Goal: Task Accomplishment & Management: Complete application form

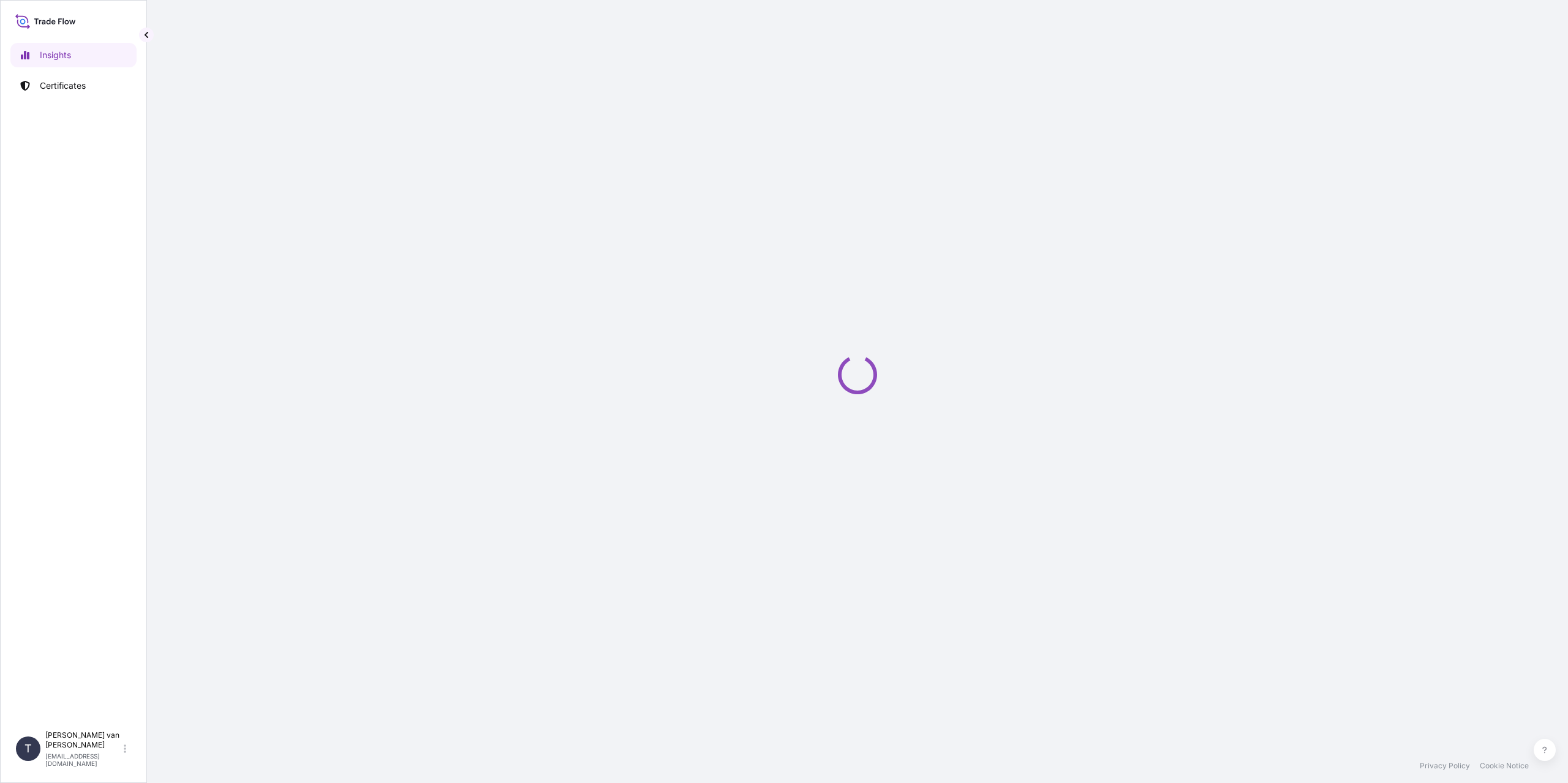
select select "2025"
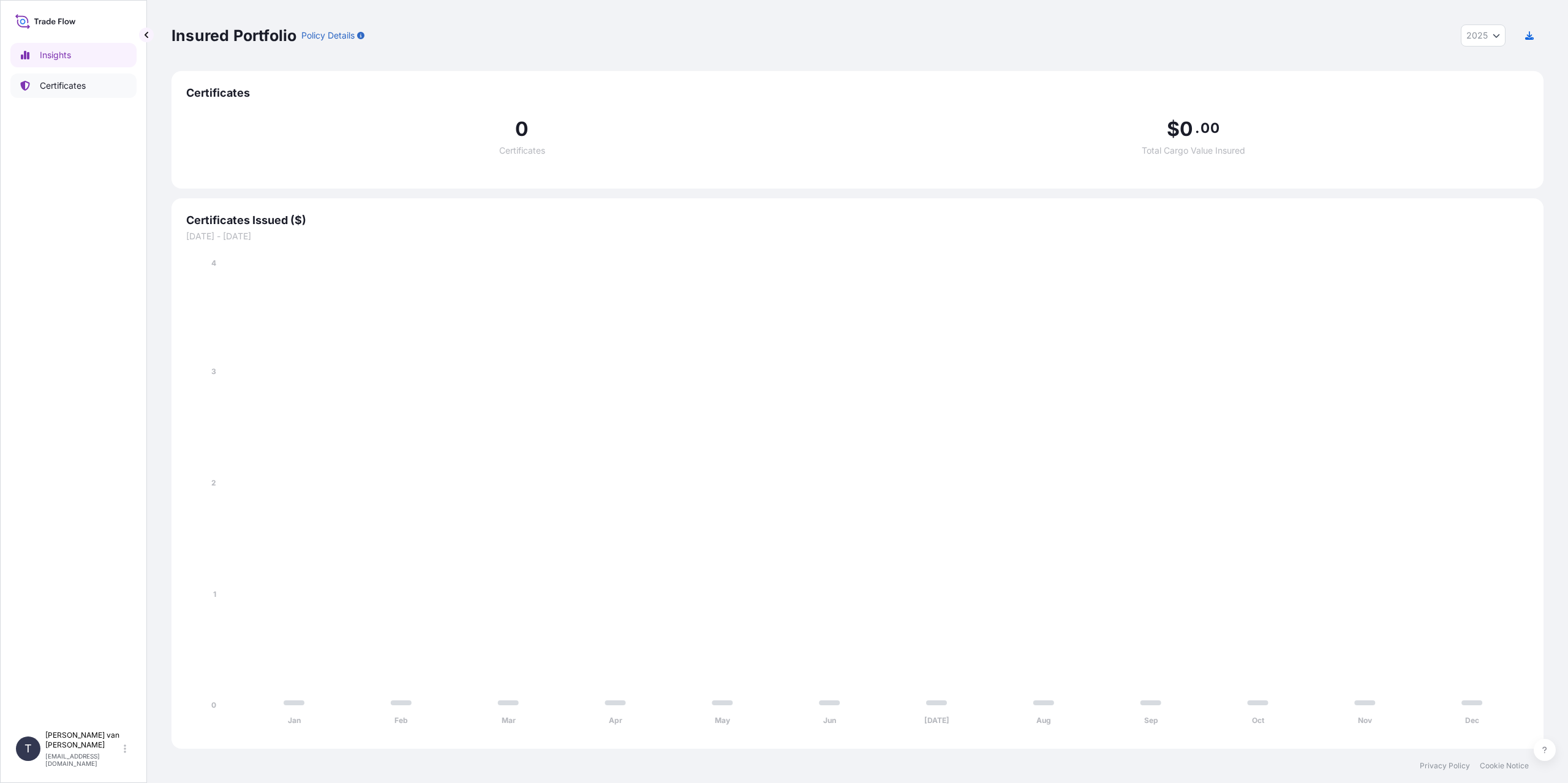
click at [71, 81] on p "Certificates" at bounding box center [62, 85] width 46 height 12
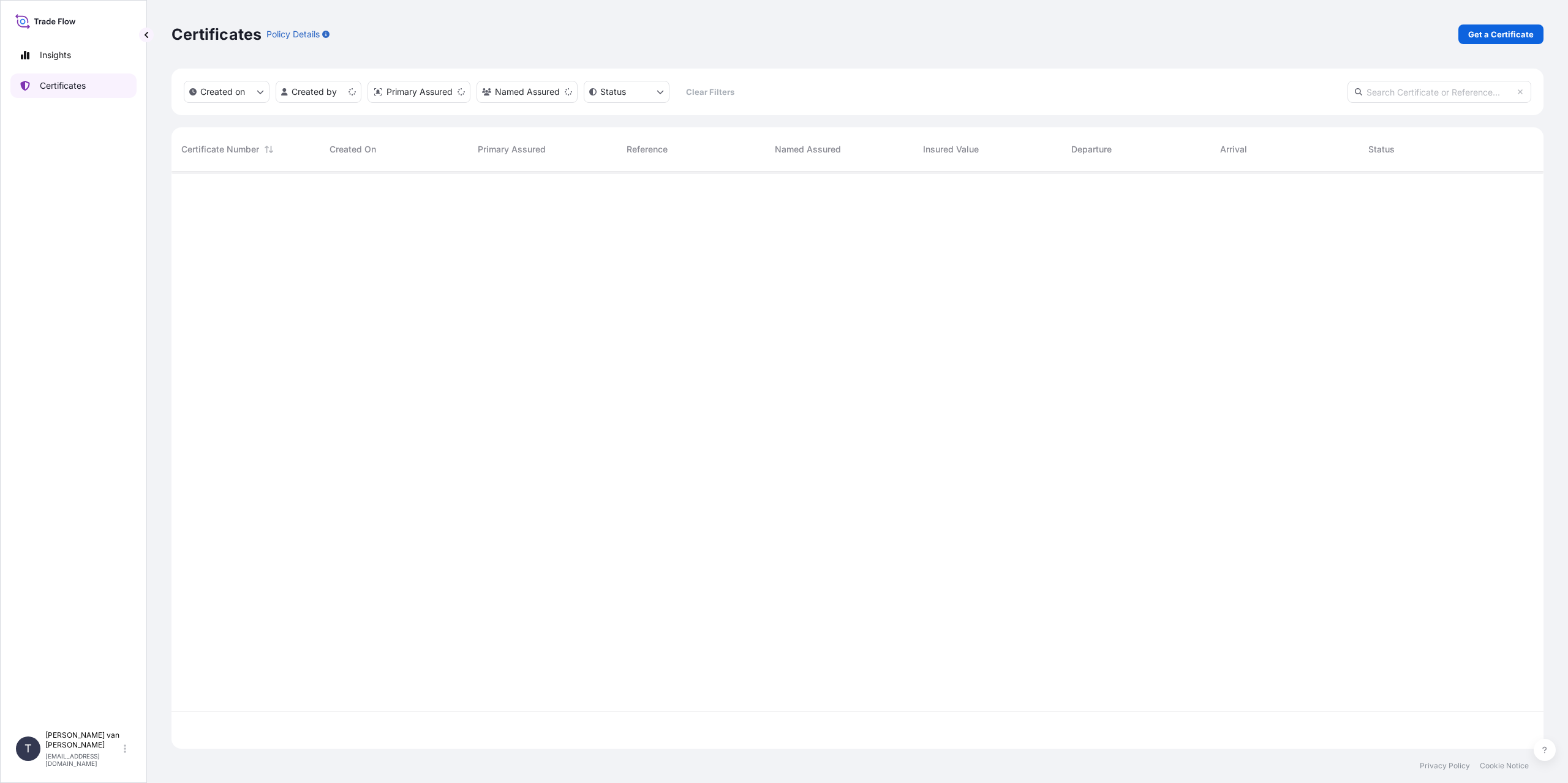
scroll to position [575, 1362]
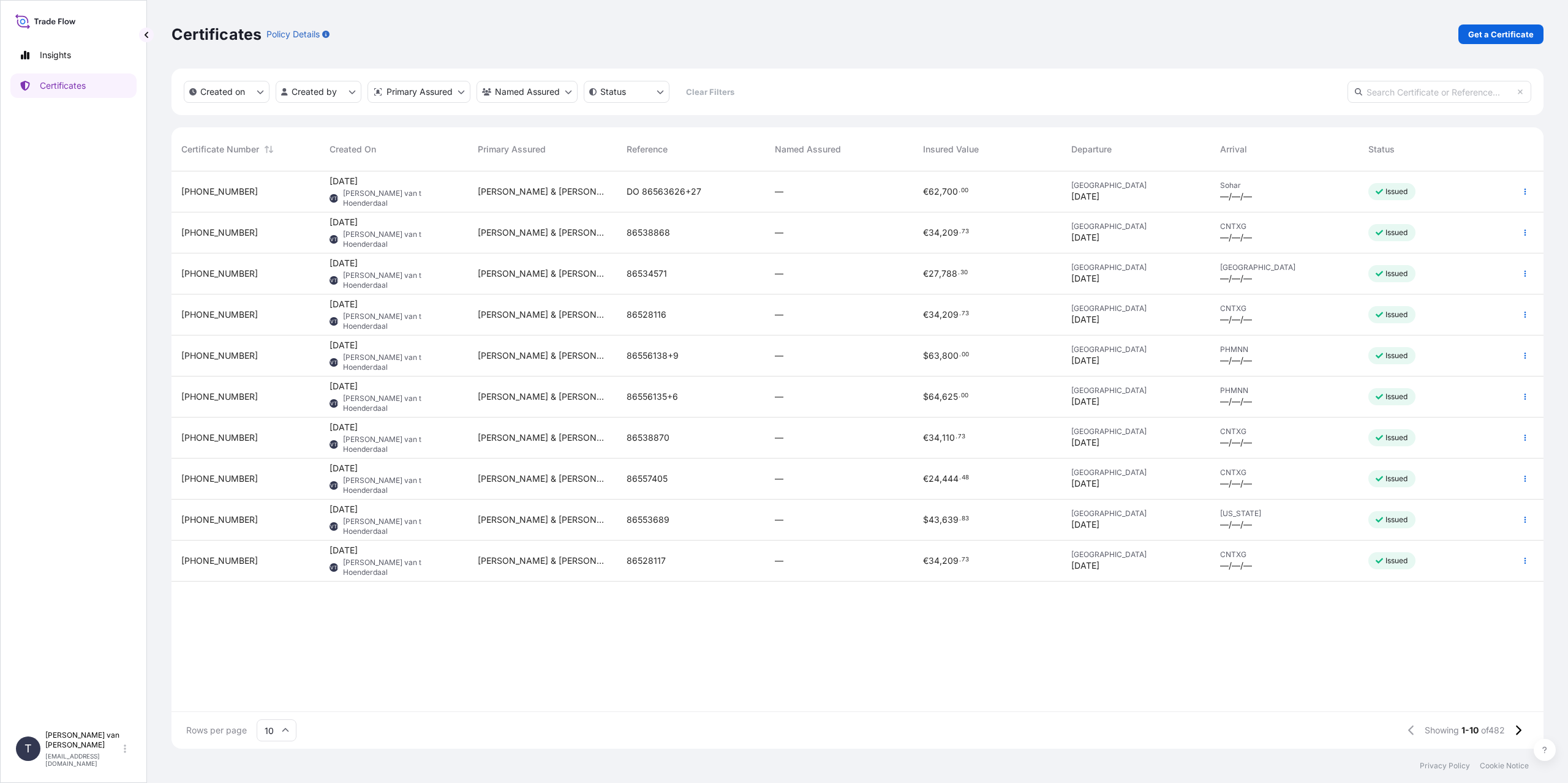
click at [1494, 28] on link "Get a Certificate" at bounding box center [1500, 34] width 85 height 19
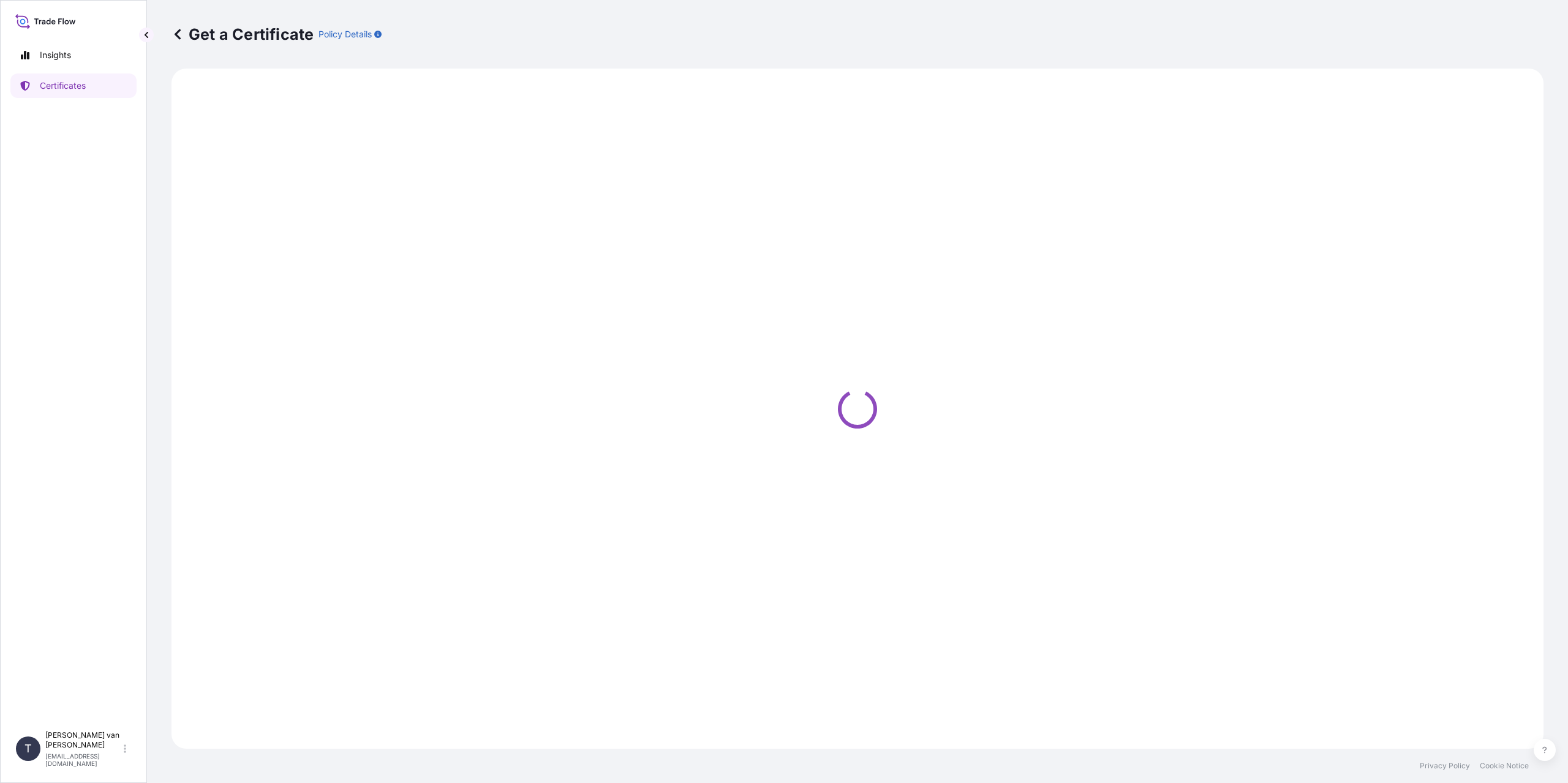
select select "Sea"
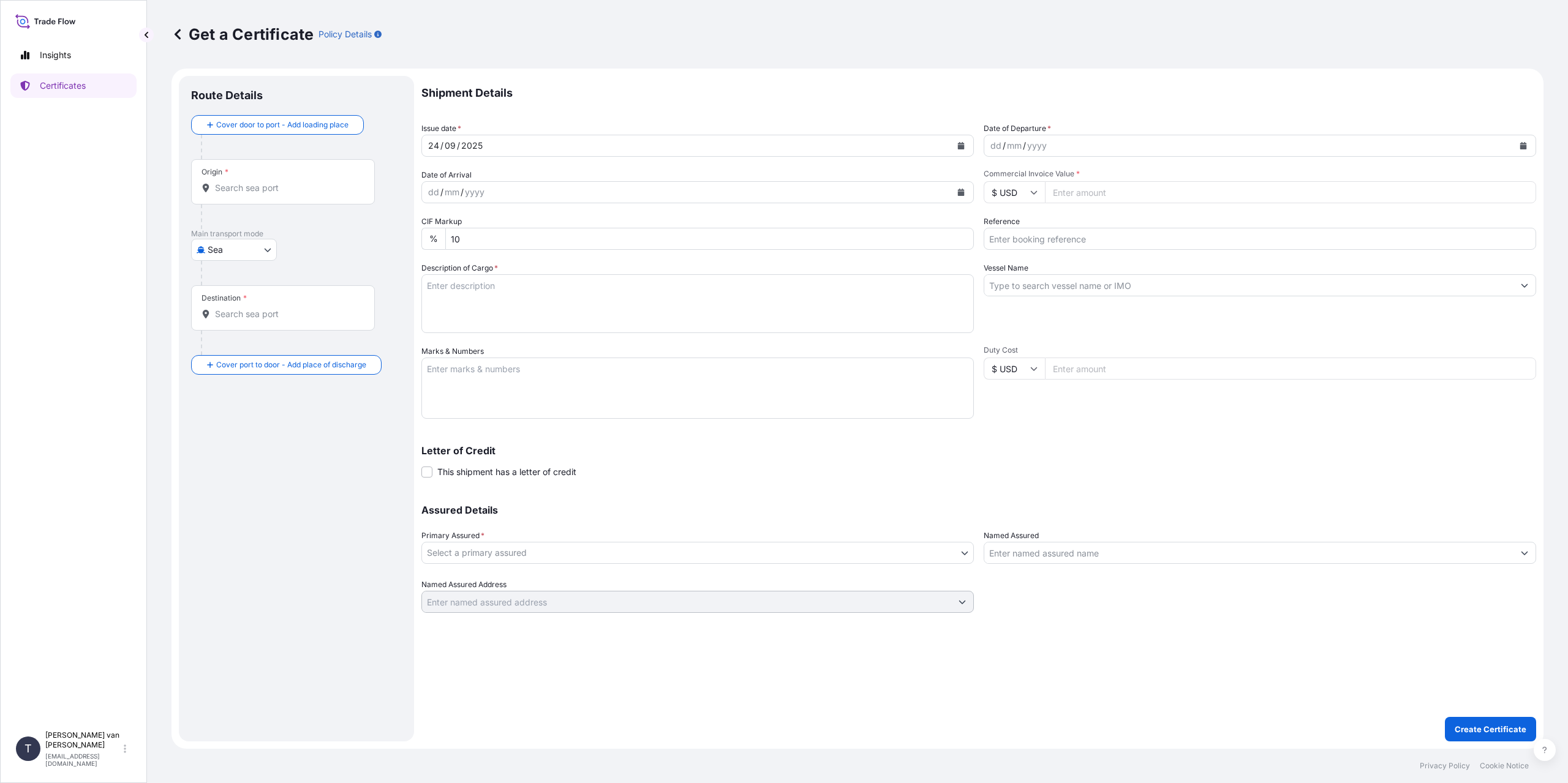
click at [251, 202] on div "Origin *" at bounding box center [283, 181] width 184 height 45
click at [251, 194] on input "Origin *" at bounding box center [287, 187] width 144 height 12
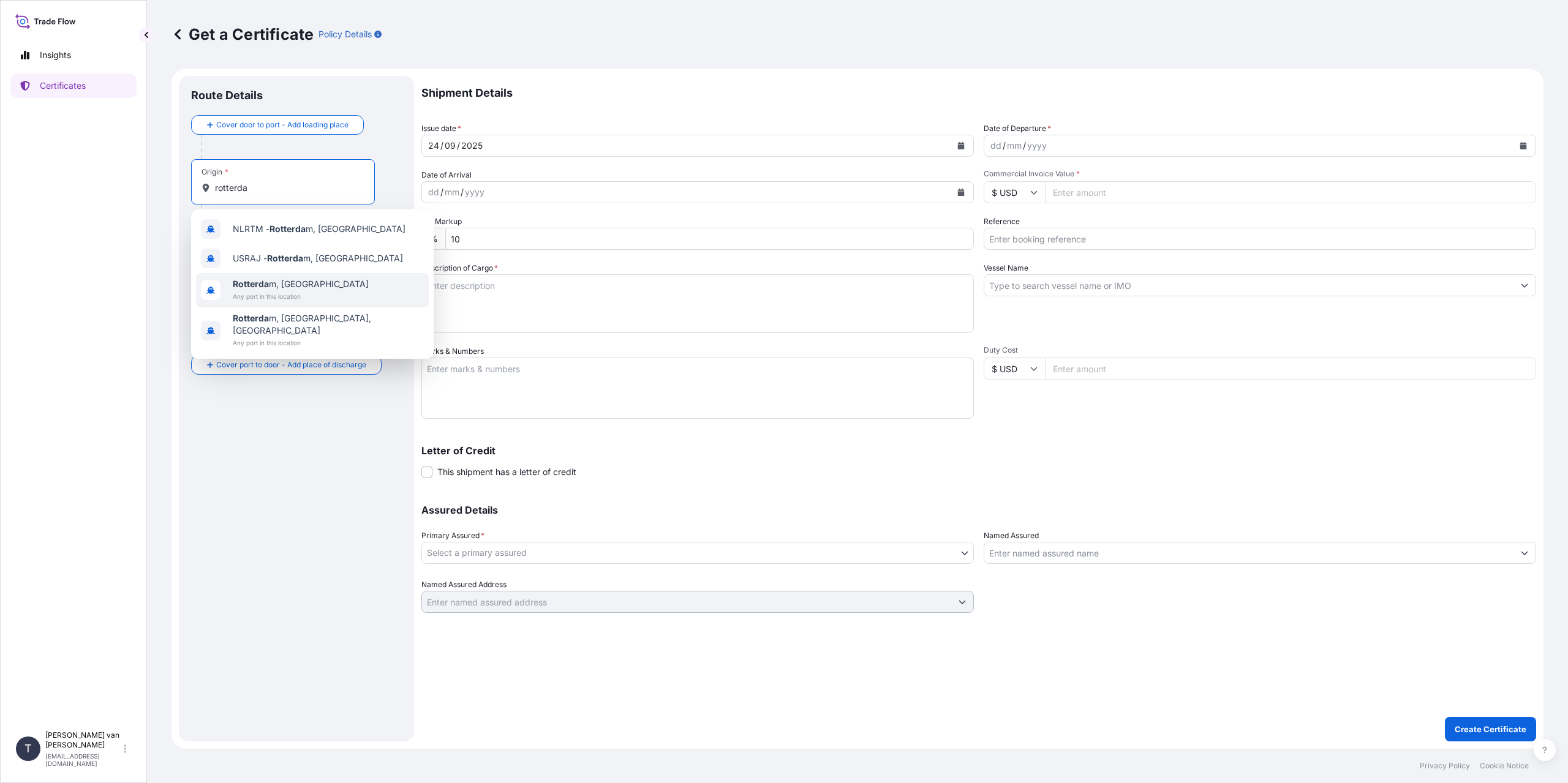
click at [278, 292] on span "Any port in this location" at bounding box center [301, 296] width 136 height 12
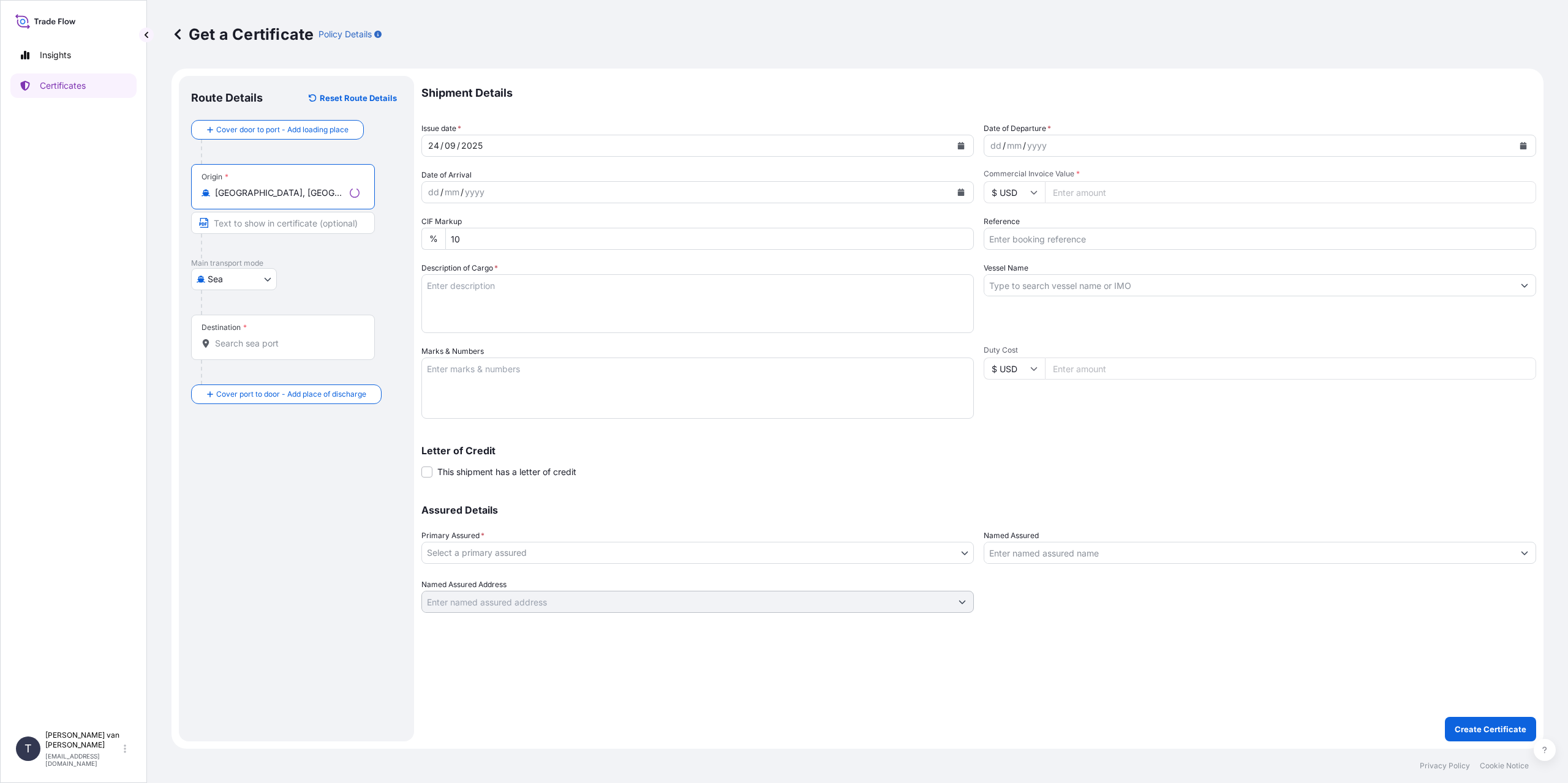
type input "[GEOGRAPHIC_DATA], [GEOGRAPHIC_DATA]"
click at [249, 347] on input "Destination *" at bounding box center [287, 343] width 144 height 12
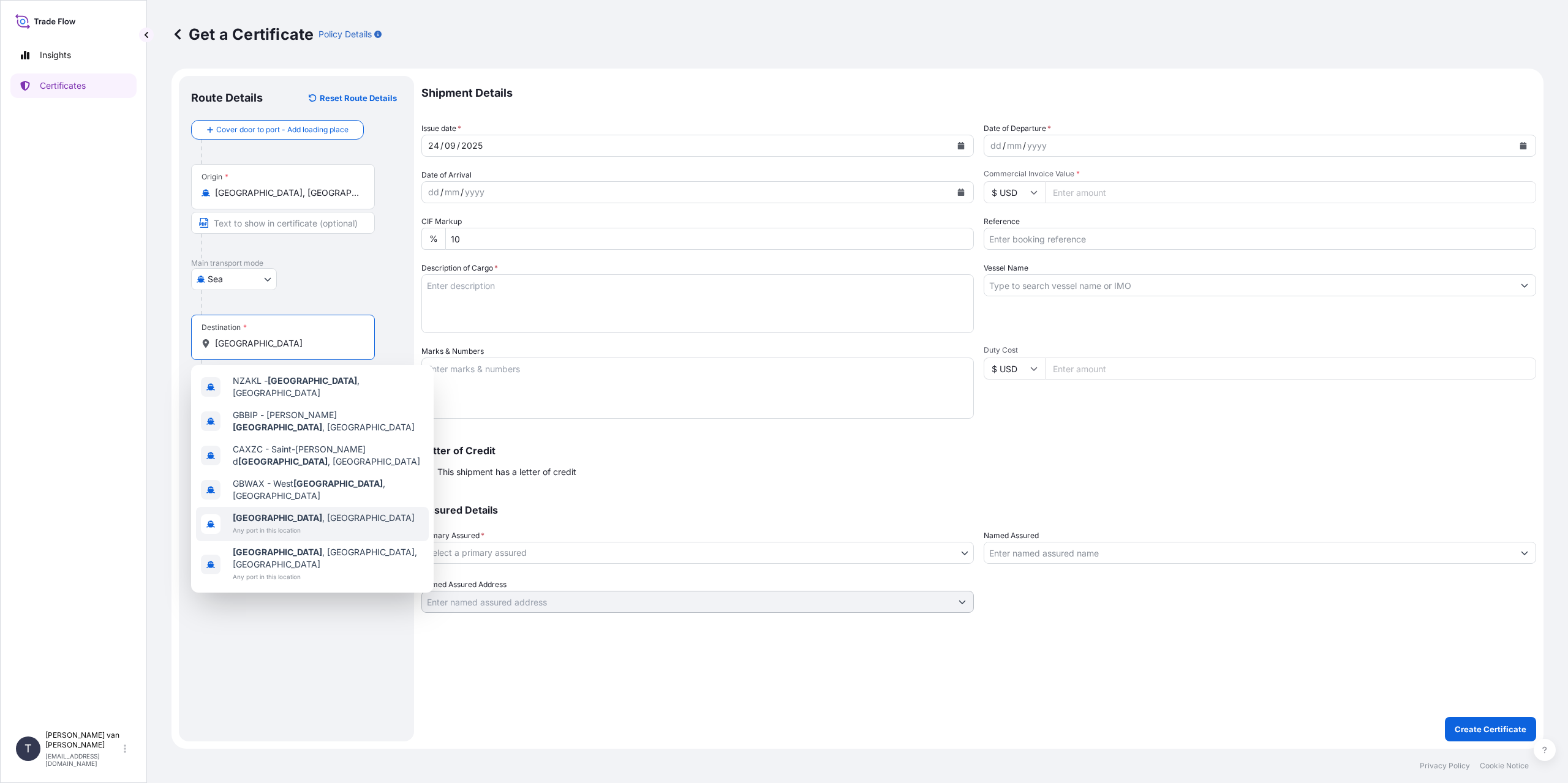
click at [289, 524] on span "Any port in this location" at bounding box center [324, 529] width 182 height 12
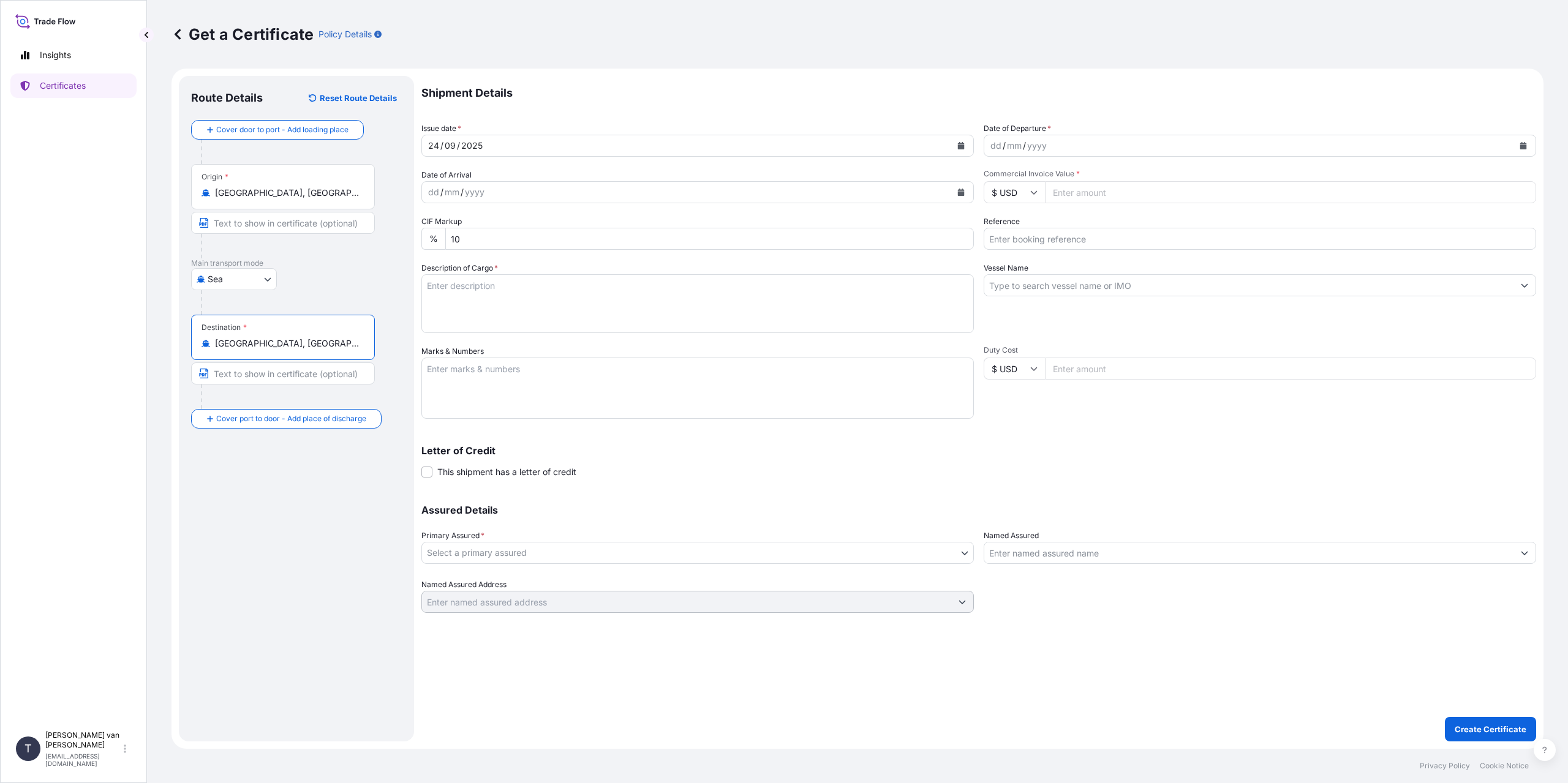
type input "[GEOGRAPHIC_DATA], [GEOGRAPHIC_DATA]"
click at [995, 143] on div "dd" at bounding box center [995, 146] width 14 height 15
click at [1027, 196] on input "$ USD" at bounding box center [1014, 192] width 62 height 22
click at [1006, 229] on div "€ EUR" at bounding box center [1014, 225] width 51 height 23
type input "€ EUR"
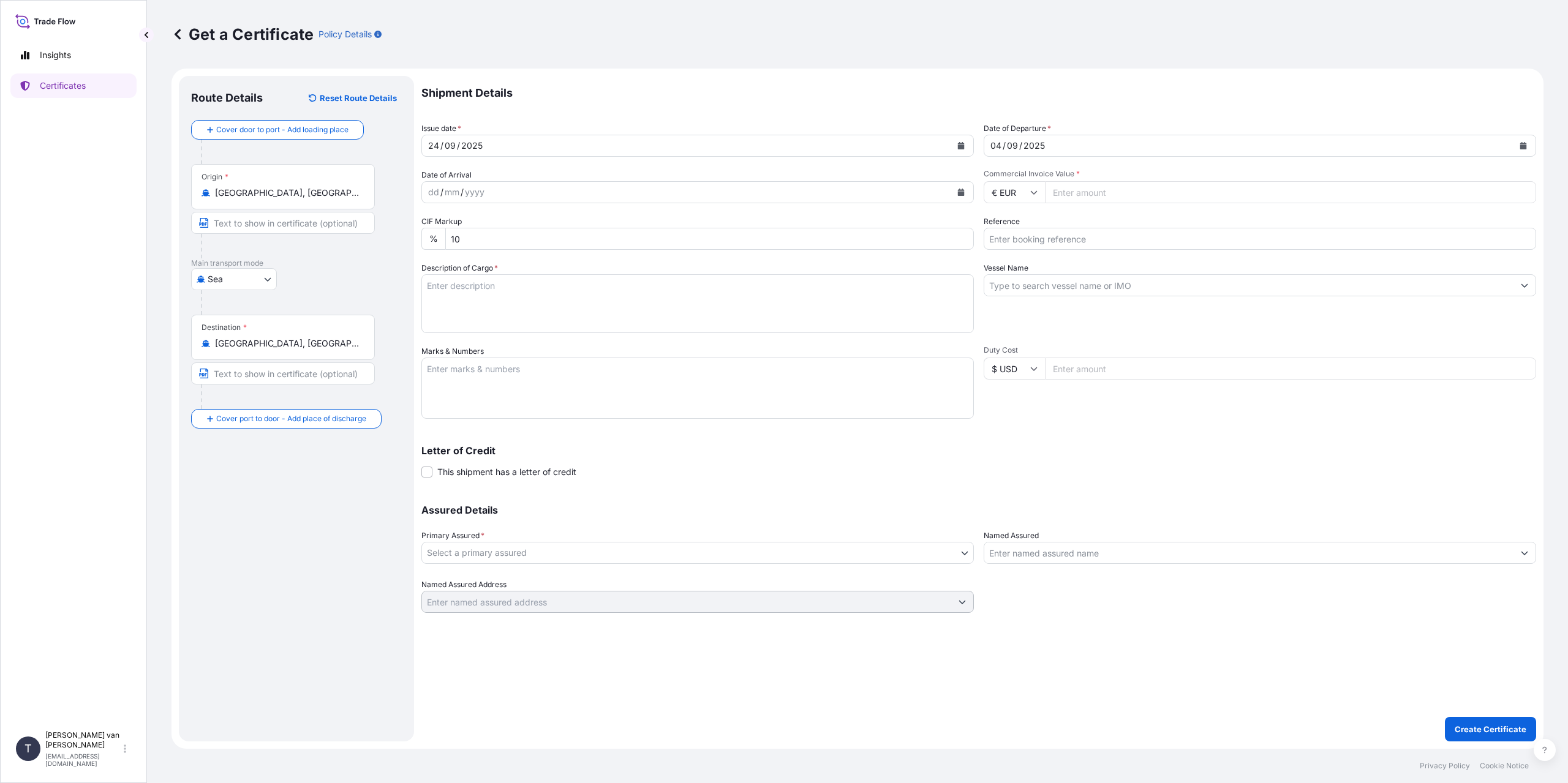
click at [1077, 203] on input "Commercial Invoice Value *" at bounding box center [1290, 192] width 491 height 22
type input "33765"
type input "33765.52"
click at [997, 238] on input "Reference" at bounding box center [1259, 239] width 552 height 22
type input "86538206+8"
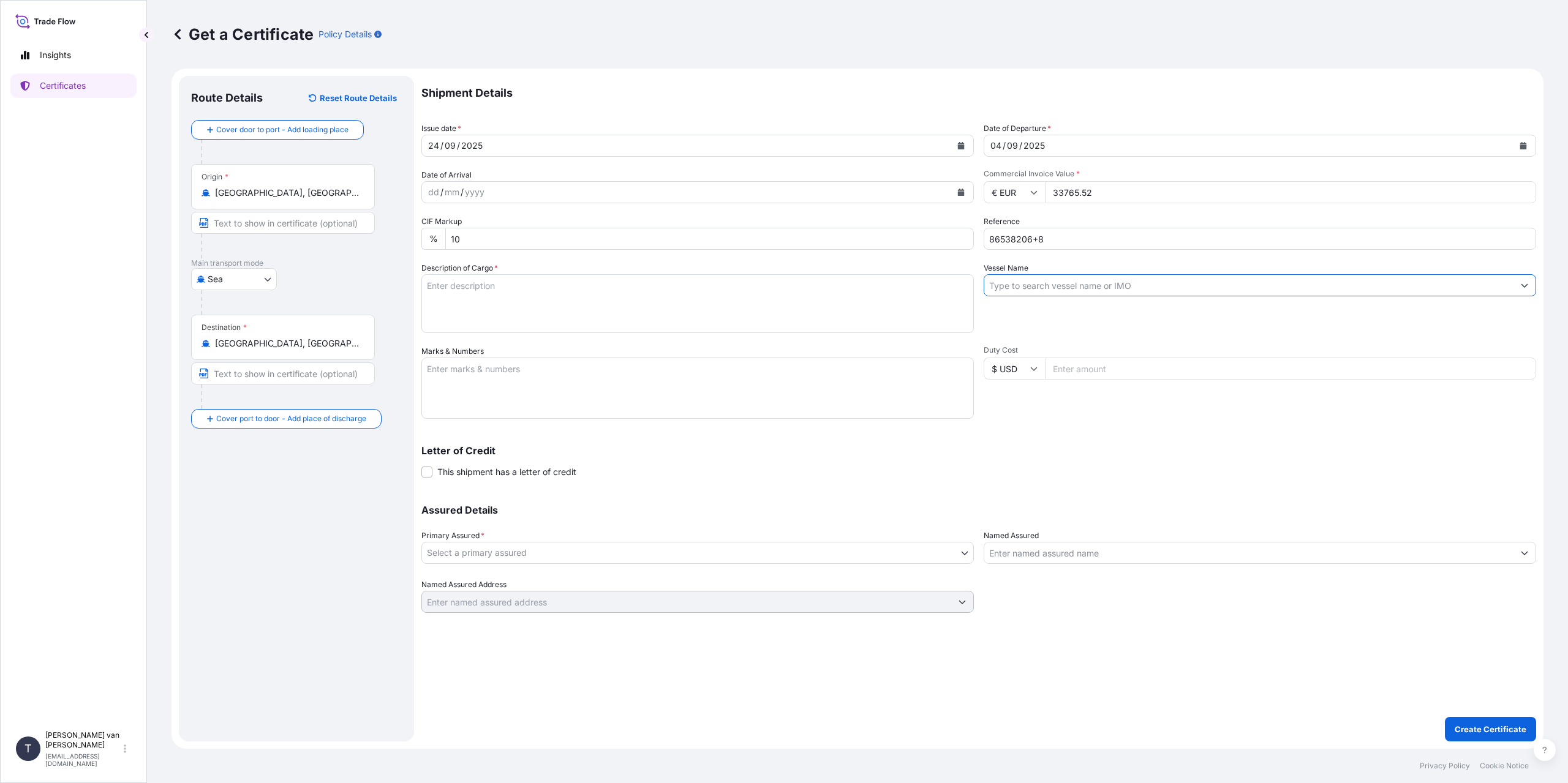
click at [1010, 283] on input "Vessel Name" at bounding box center [1249, 285] width 529 height 22
drag, startPoint x: 1011, startPoint y: 289, endPoint x: 1012, endPoint y: 274, distance: 15.0
click at [1012, 288] on input "Vessel Name" at bounding box center [1249, 285] width 529 height 22
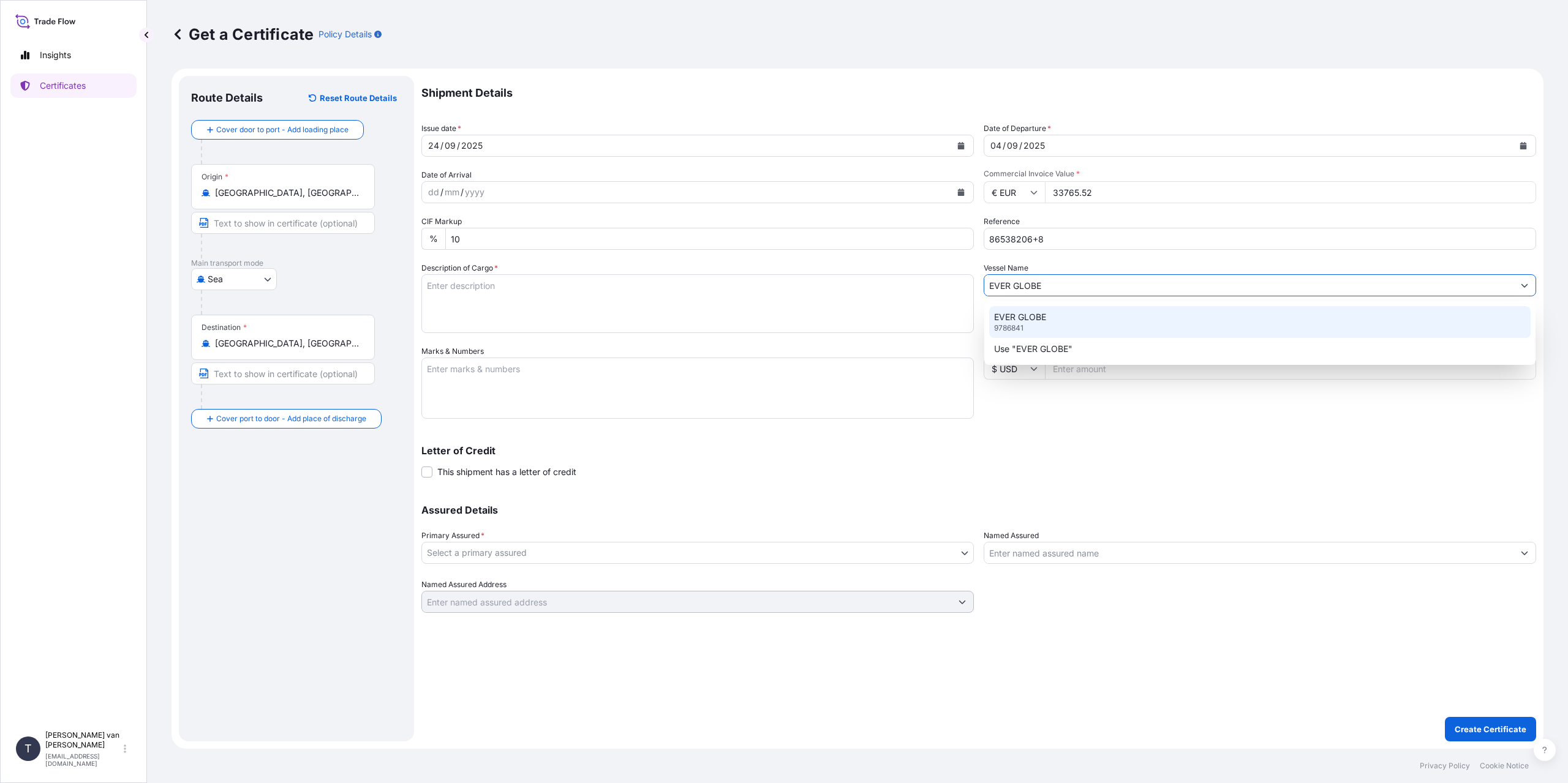
click at [1058, 320] on div "EVER GLOBE 9786841" at bounding box center [1259, 322] width 541 height 32
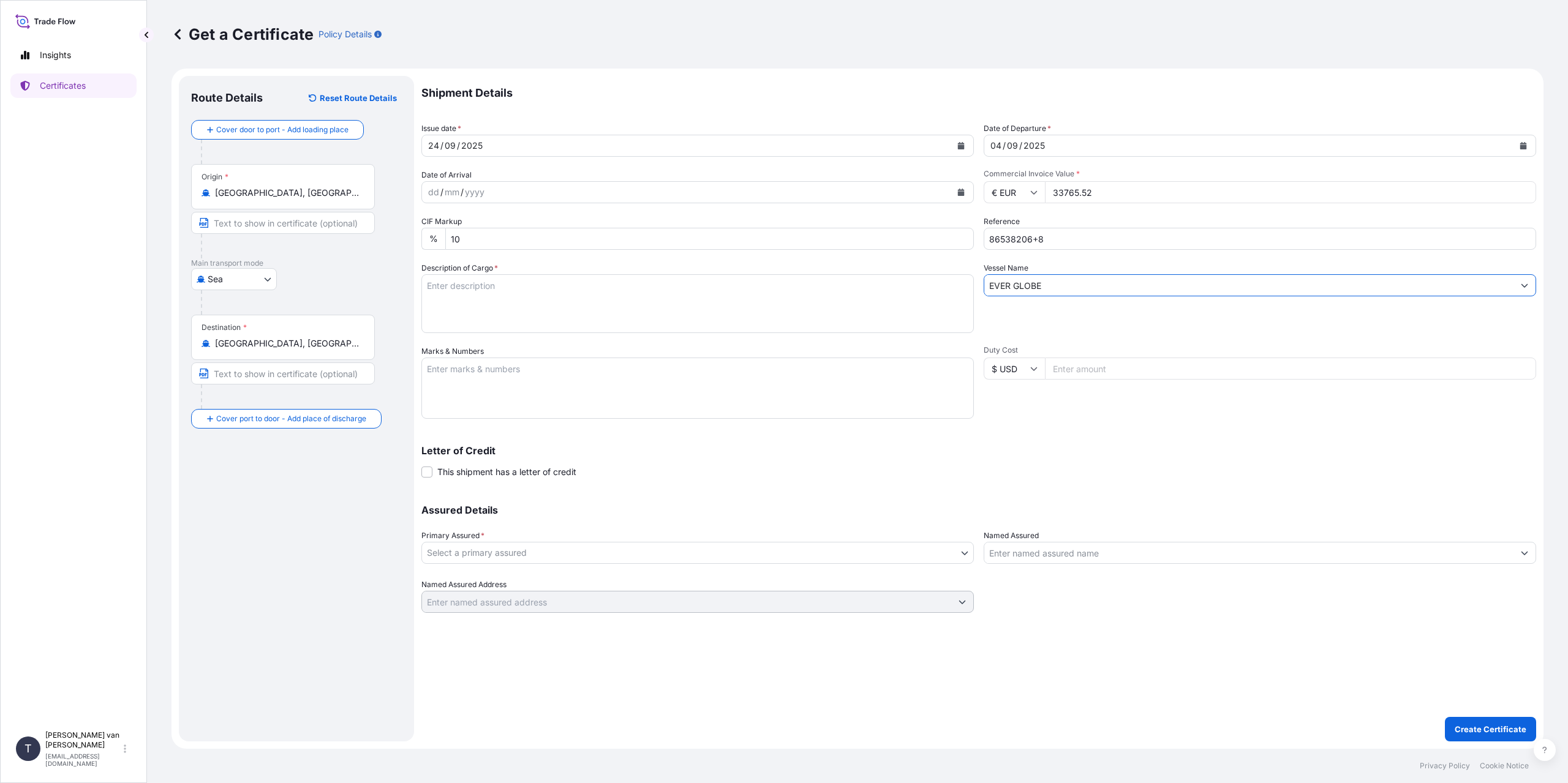
type input "EVER GLOBE"
click at [517, 293] on textarea "Description of Cargo *" at bounding box center [697, 303] width 552 height 59
drag, startPoint x: 584, startPoint y: 328, endPoint x: 532, endPoint y: 322, distance: 52.3
click at [532, 322] on textarea "1x 20ft container containing: 590 bags x 25 kg Claria Elite = 14750 kg net weig…" at bounding box center [697, 303] width 552 height 59
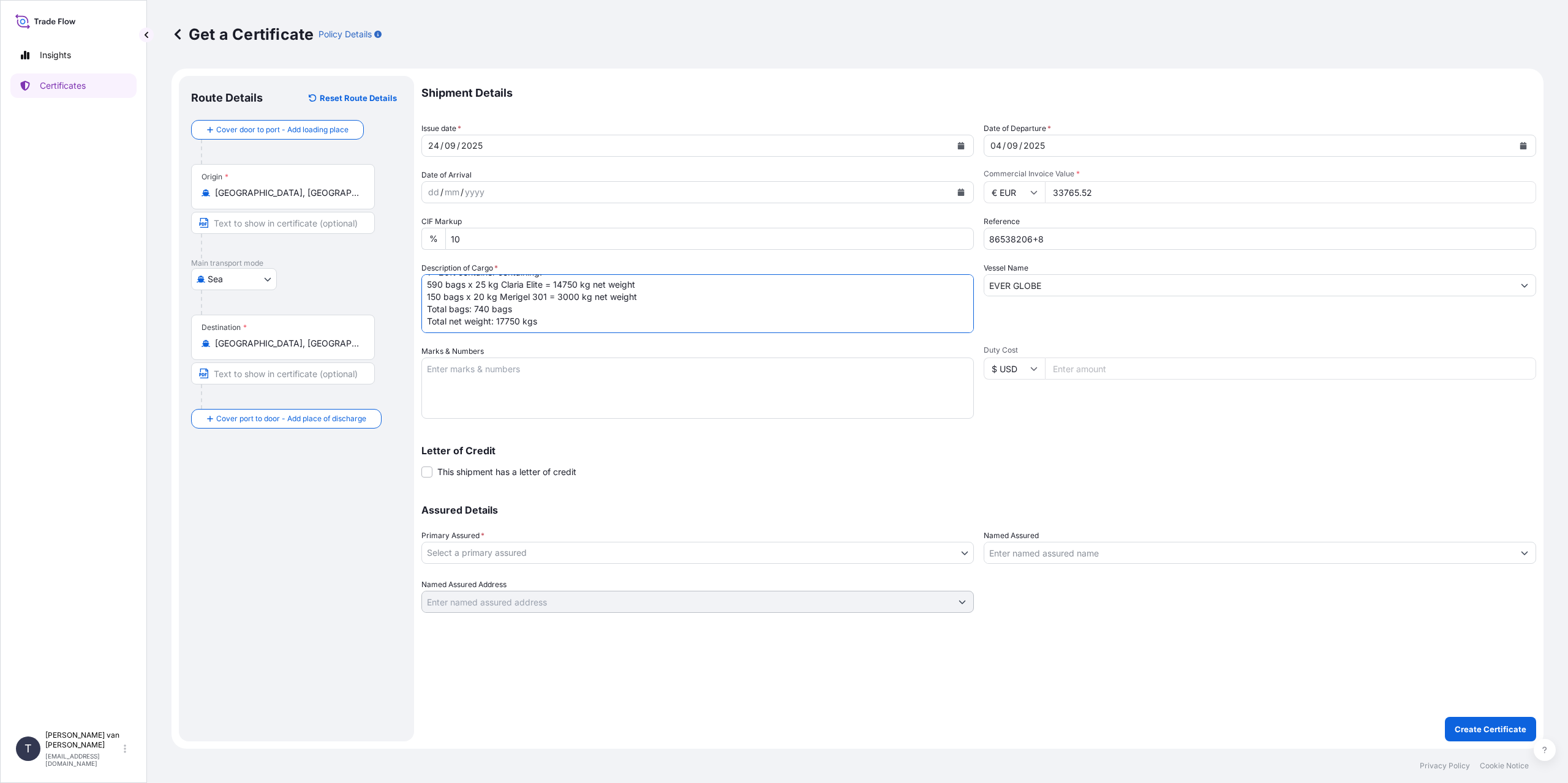
type textarea "1x 20ft container containing: 590 bags x 25 kg Claria Elite = 14750 kg net weig…"
click at [548, 379] on textarea "Marks & Numbers" at bounding box center [697, 388] width 552 height 62
type textarea "1x 20ft container Container: OOCU0365946 Sealnr: 00103239 DO: 86538206+8 PO: 44…"
click at [507, 564] on div "Assured Details Primary Assured * Select a primary assured [PERSON_NAME] & [PER…" at bounding box center [978, 551] width 1115 height 122
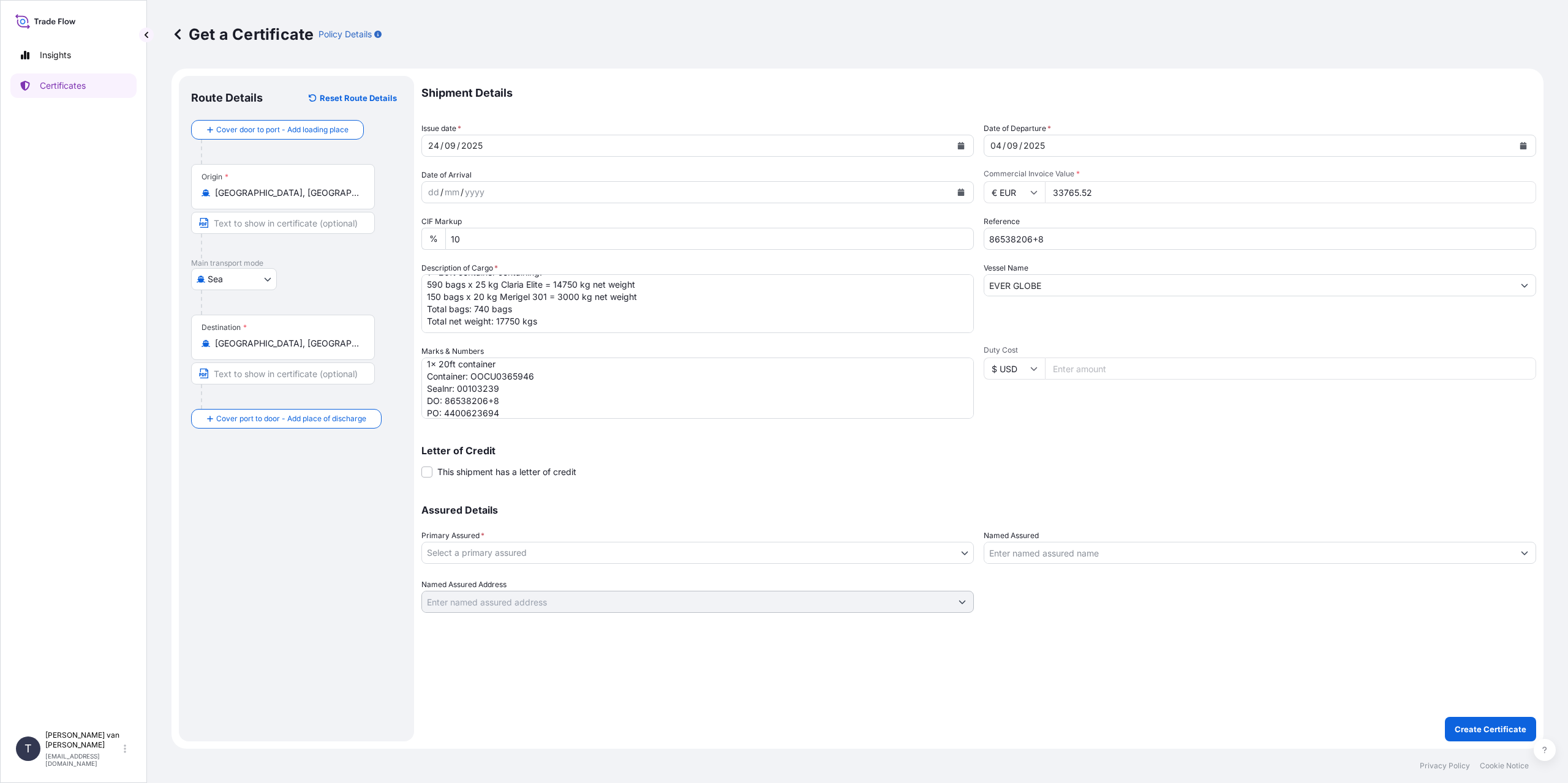
click at [507, 559] on body "Insights Certificates T [PERSON_NAME] van t Hoenderdaal [EMAIL_ADDRESS][DOMAIN_…" at bounding box center [784, 392] width 1568 height 783
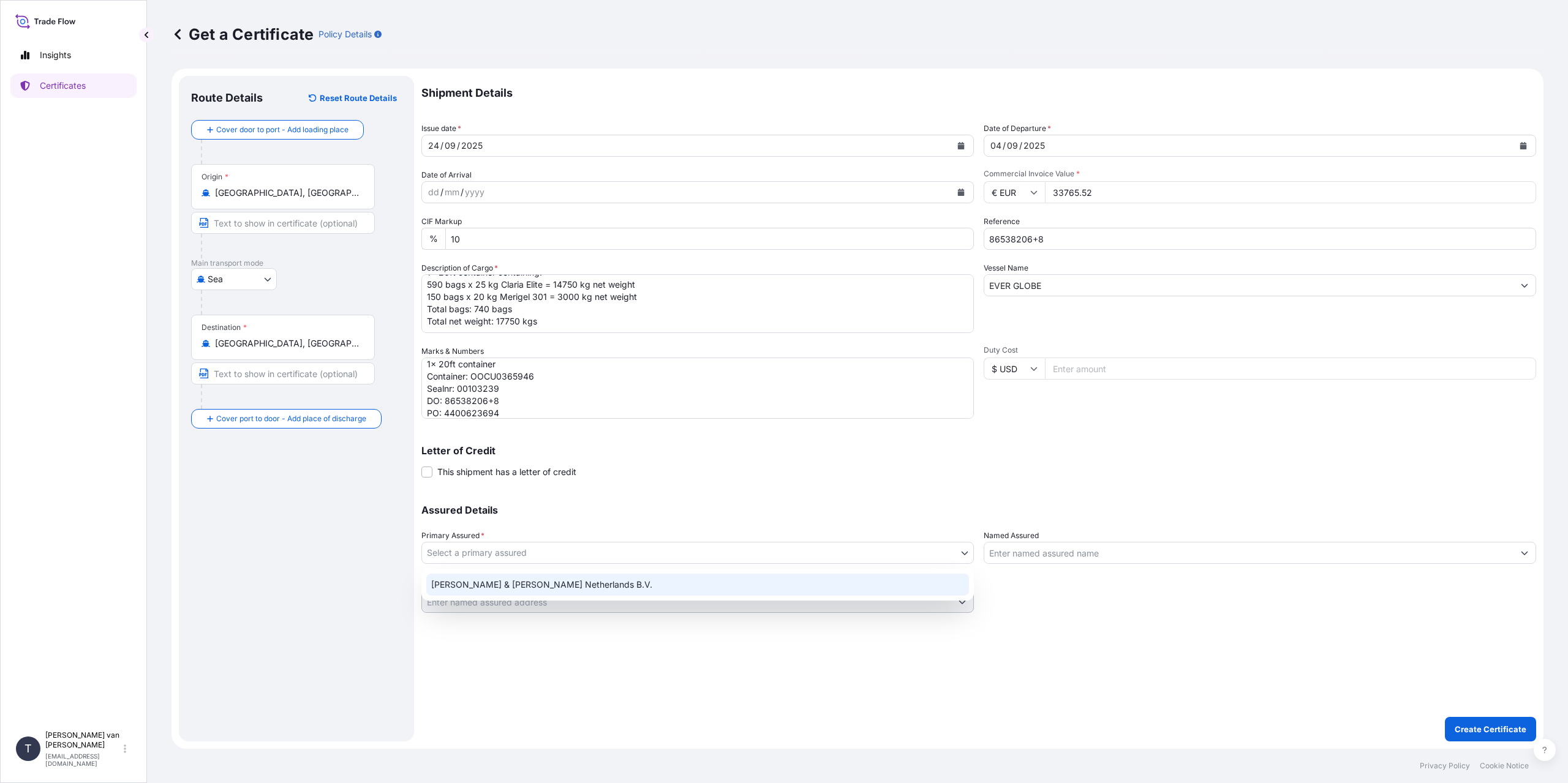
click at [481, 588] on div "[PERSON_NAME] & [PERSON_NAME] Netherlands B.V." at bounding box center [698, 584] width 542 height 22
select select "31666"
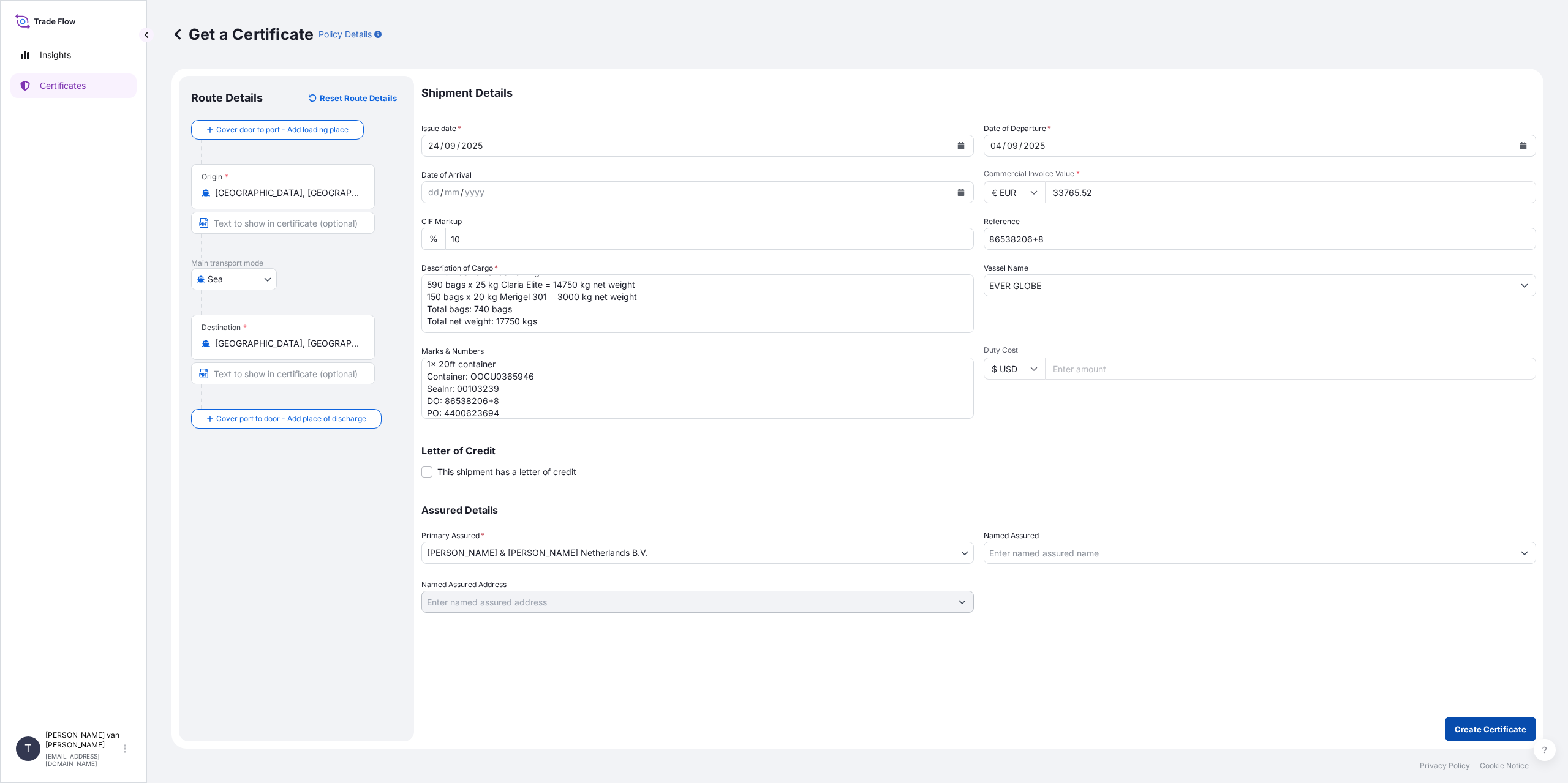
click at [1482, 730] on p "Create Certificate" at bounding box center [1490, 729] width 72 height 12
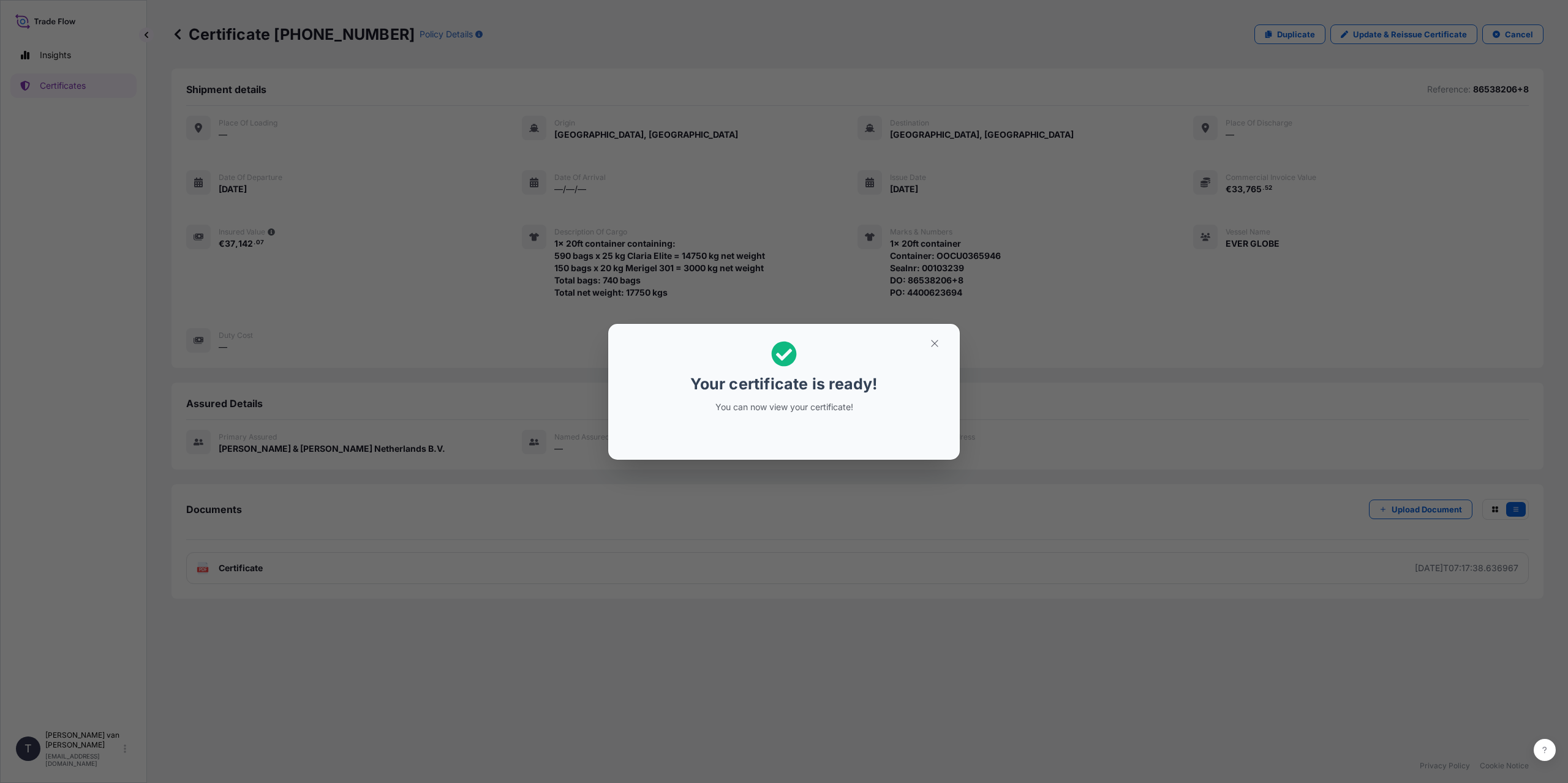
click at [500, 555] on div "Your certificate is ready! You can now view your certificate!" at bounding box center [784, 392] width 1568 height 783
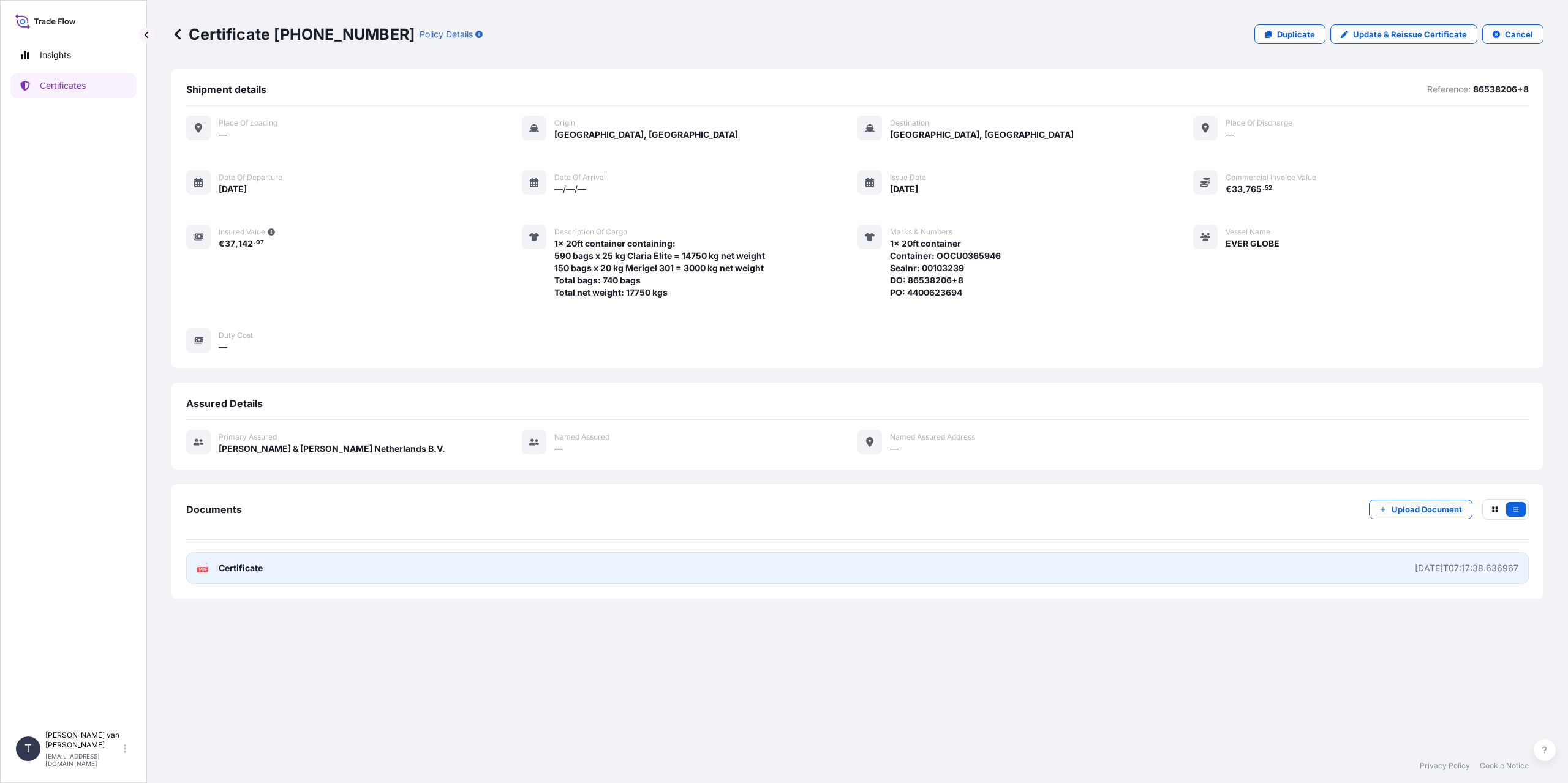
click at [244, 563] on span "Certificate" at bounding box center [241, 568] width 44 height 12
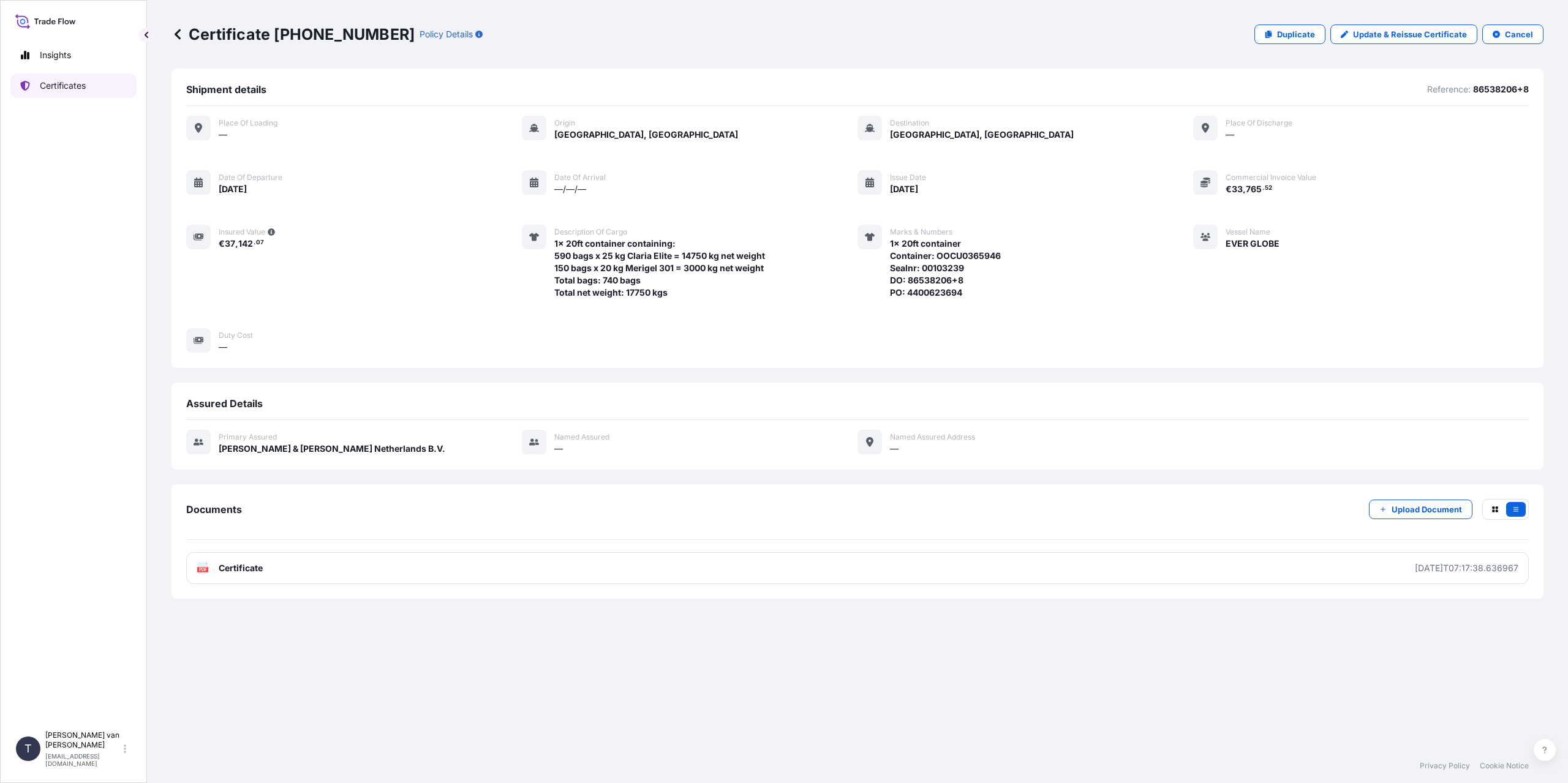
click at [65, 93] on link "Certificates" at bounding box center [73, 85] width 126 height 25
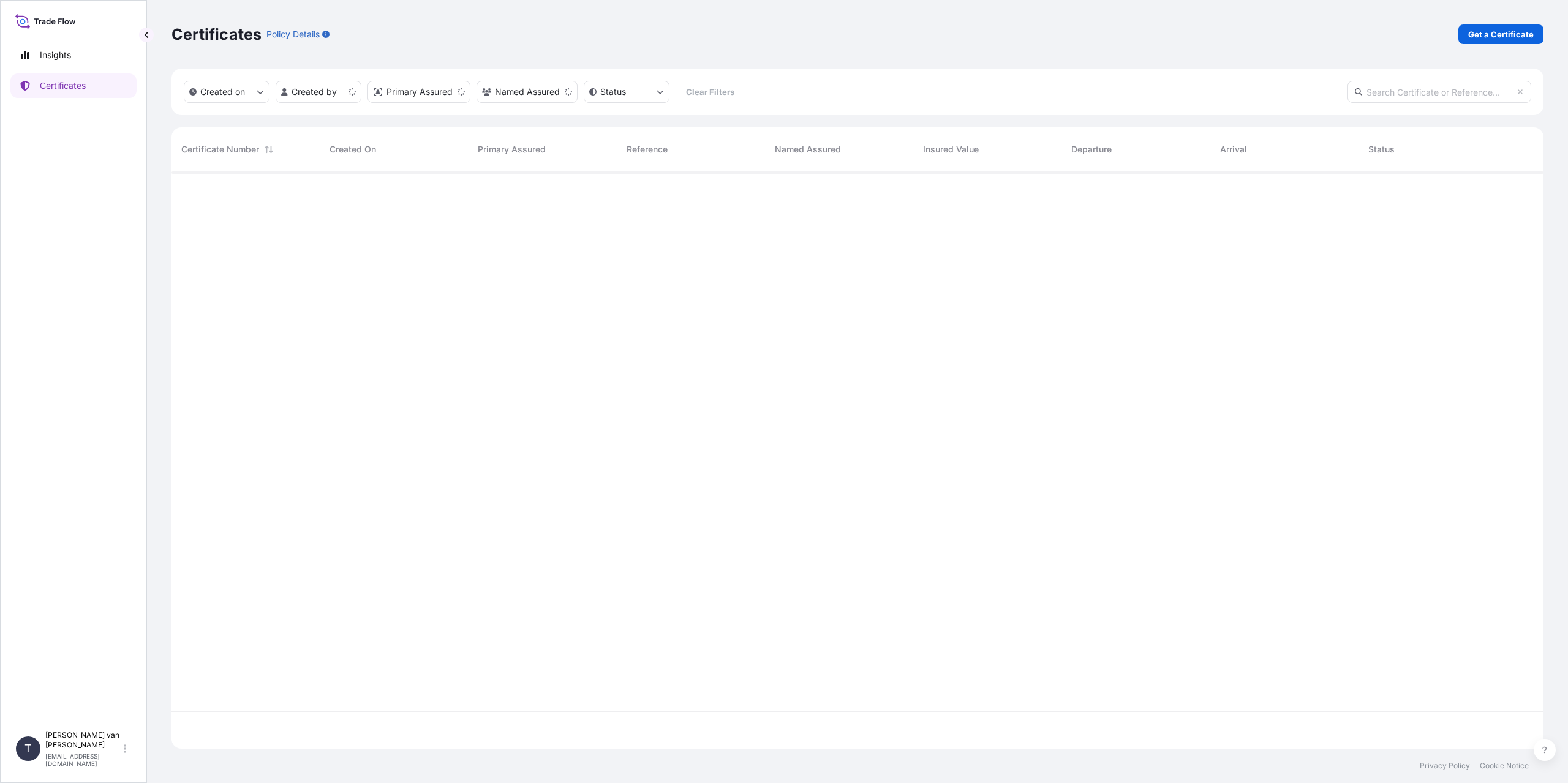
scroll to position [575, 1362]
